Goal: Task Accomplishment & Management: Manage account settings

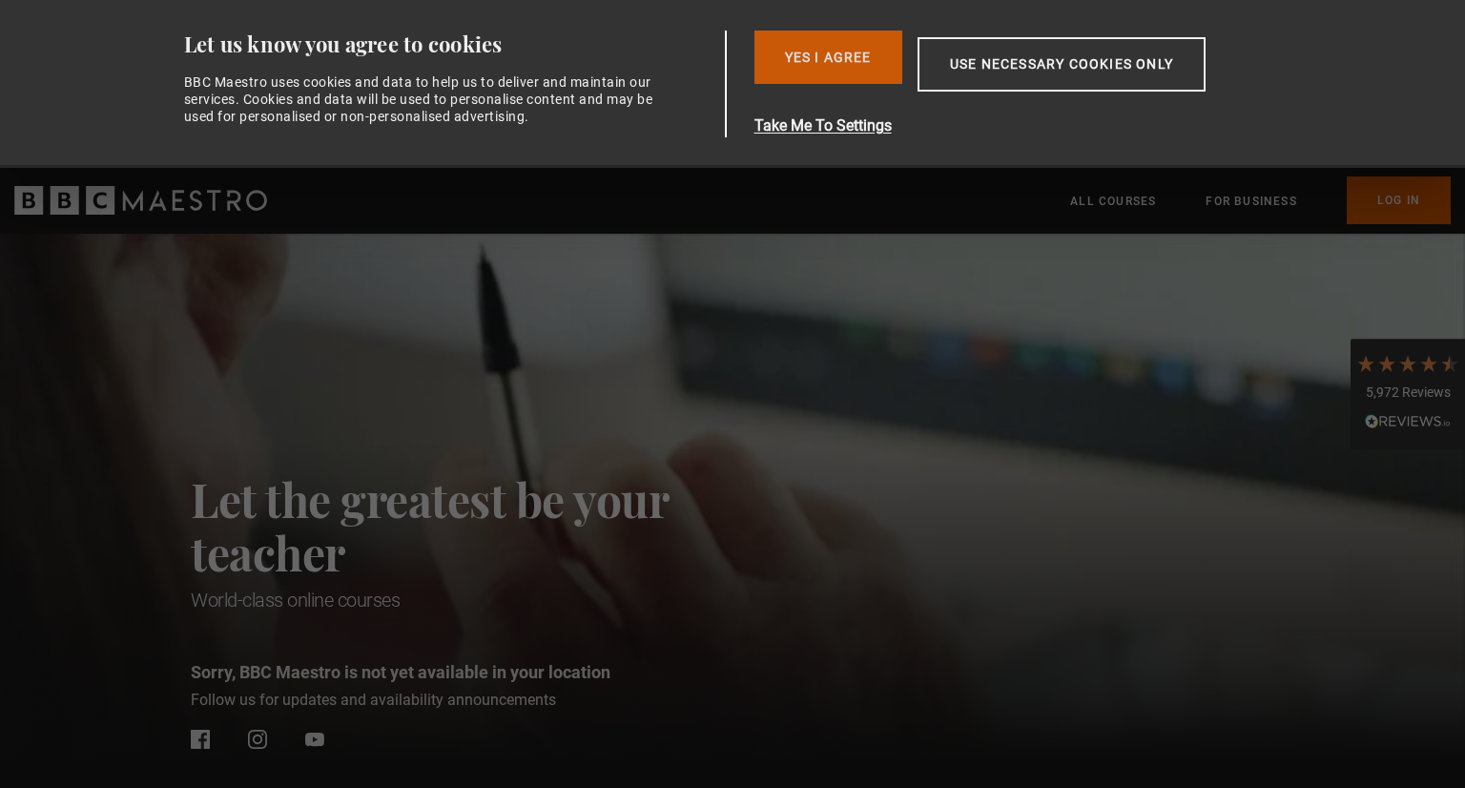
click at [820, 41] on button "Yes I Agree" at bounding box center [829, 57] width 148 height 53
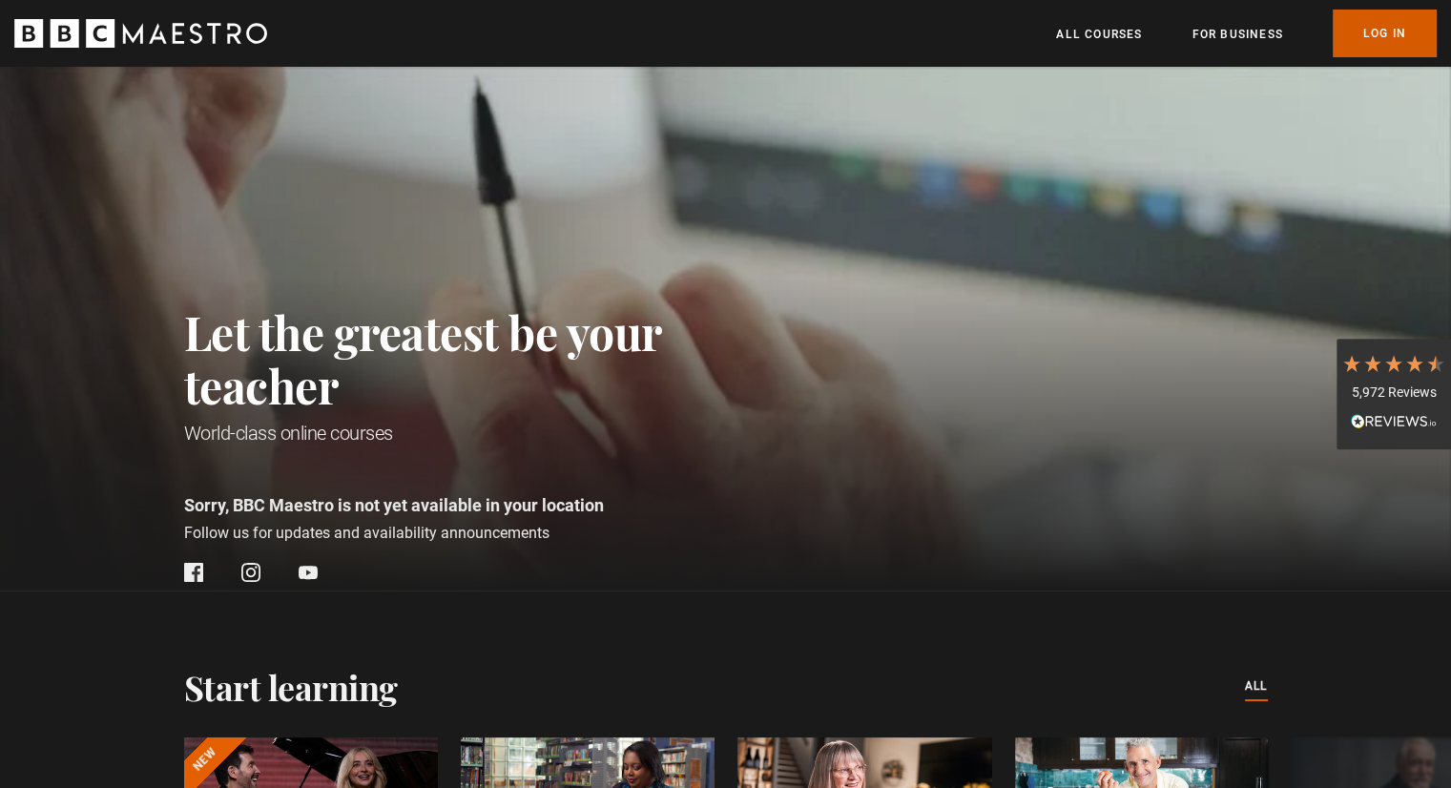
click at [1386, 28] on link "Log In" at bounding box center [1385, 34] width 104 height 48
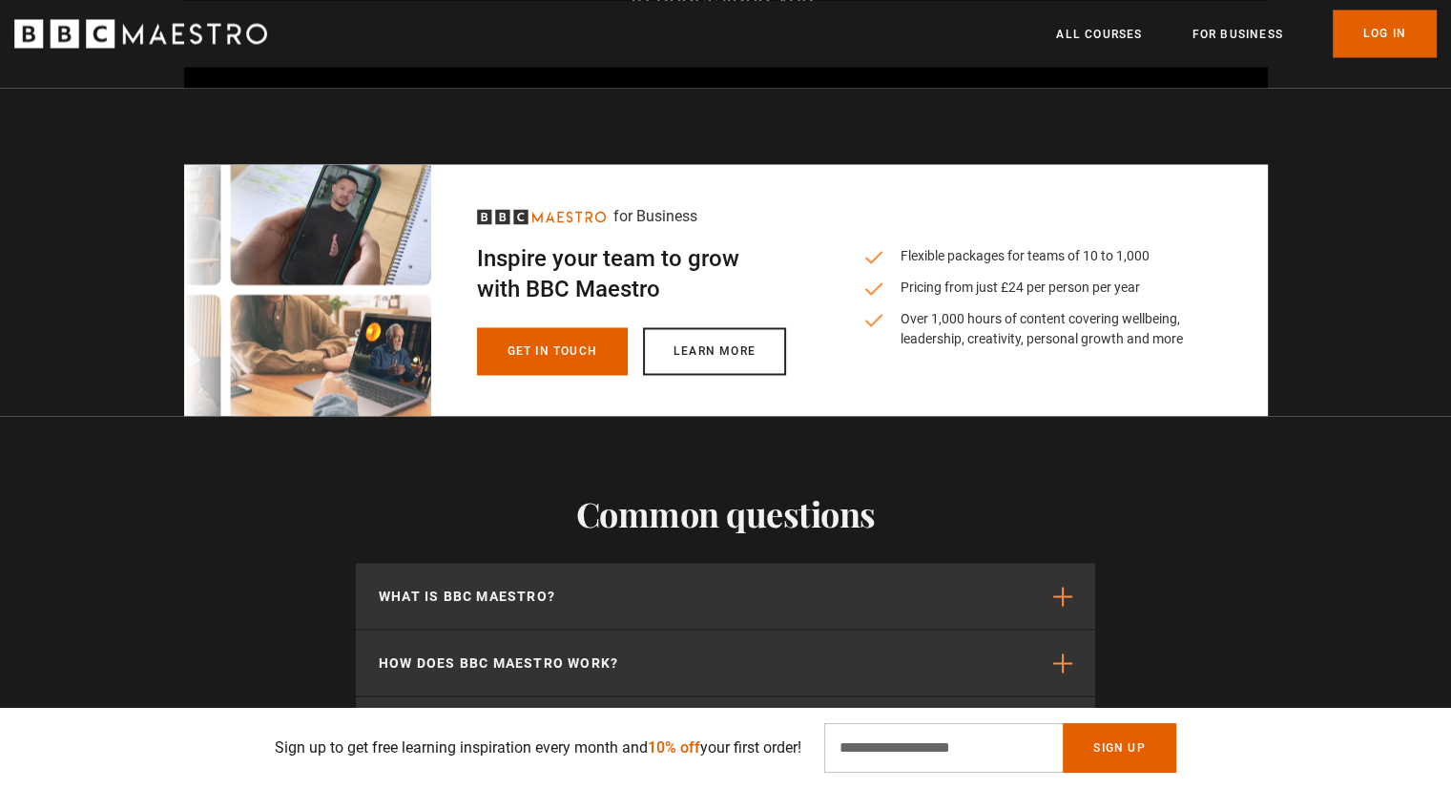
scroll to position [0, 249]
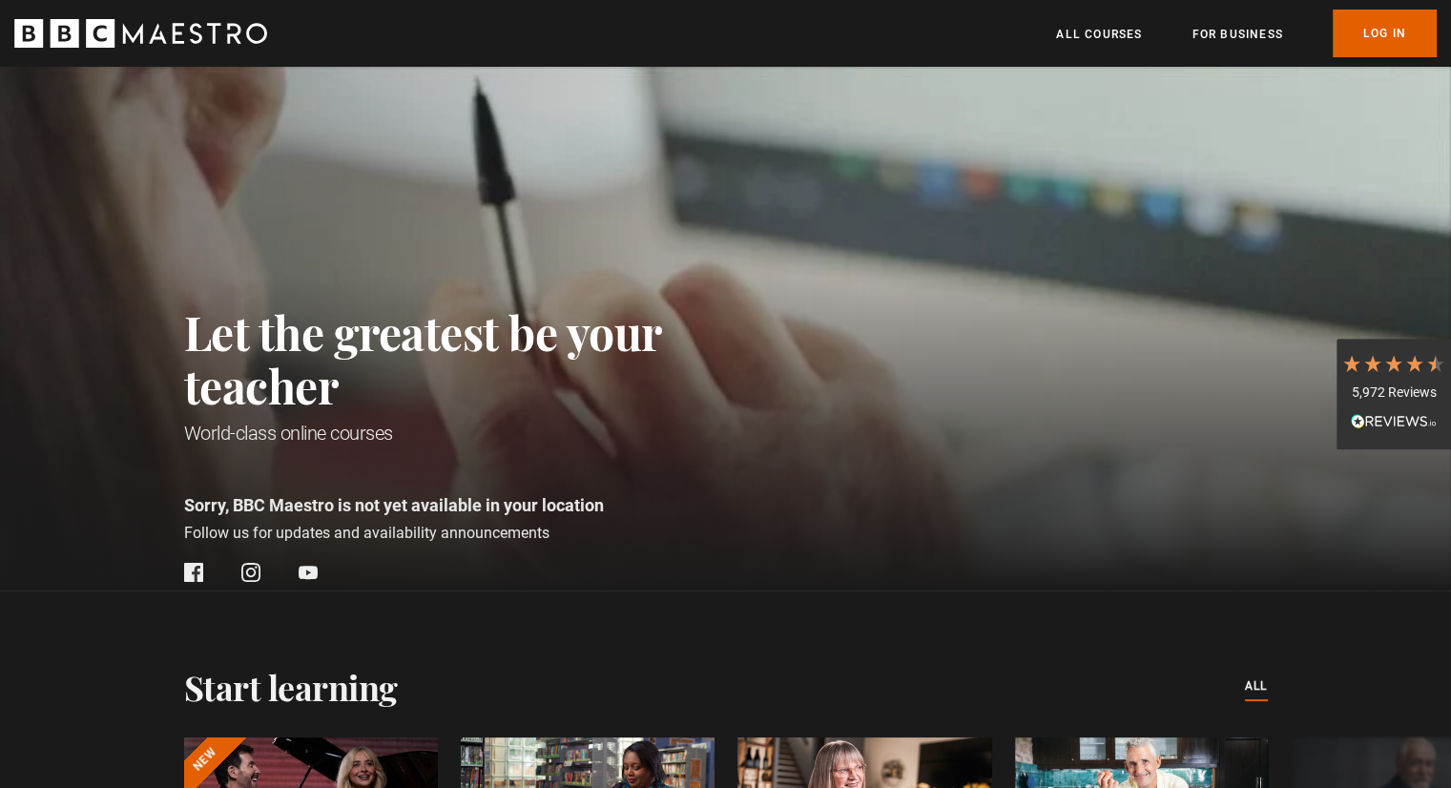
scroll to position [0, 1500]
